Goal: Task Accomplishment & Management: Complete application form

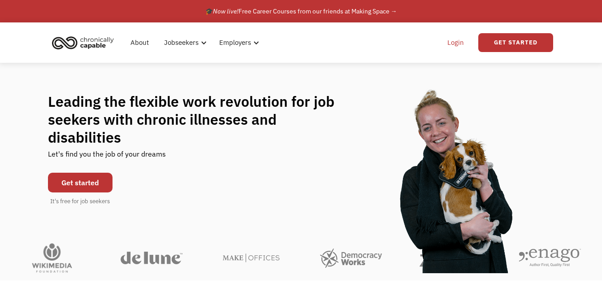
click at [458, 43] on link "Login" at bounding box center [455, 42] width 27 height 29
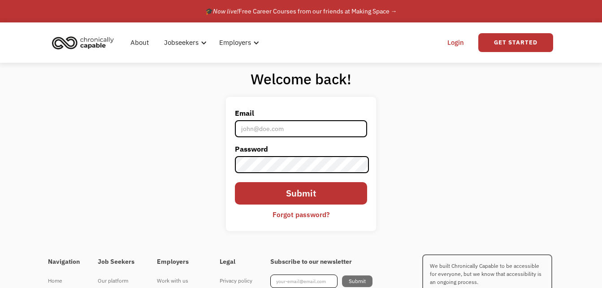
click at [292, 130] on input "Email" at bounding box center [301, 128] width 133 height 17
type input "mykayla.hoeft@gmail.com"
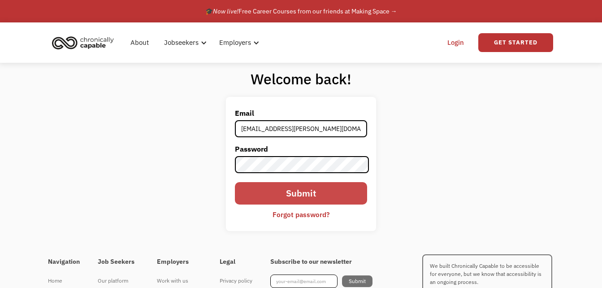
click at [295, 193] on input "Submit" at bounding box center [301, 193] width 133 height 22
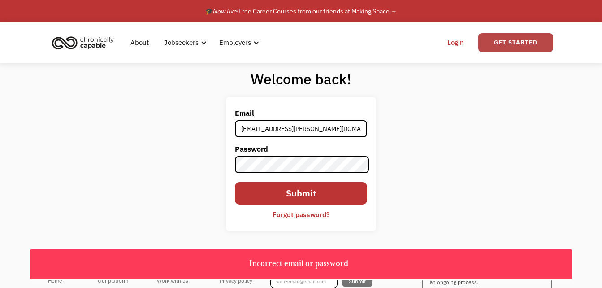
click at [491, 41] on link "Get Started" at bounding box center [515, 42] width 75 height 19
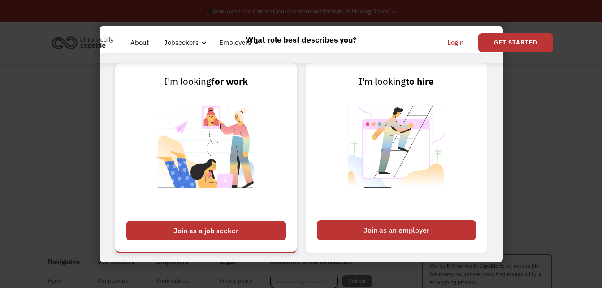
click at [261, 235] on div "Join as a job seeker" at bounding box center [205, 231] width 159 height 20
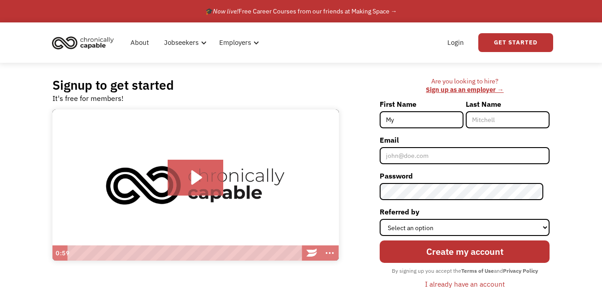
type input "MyKayla"
type input "[PERSON_NAME]"
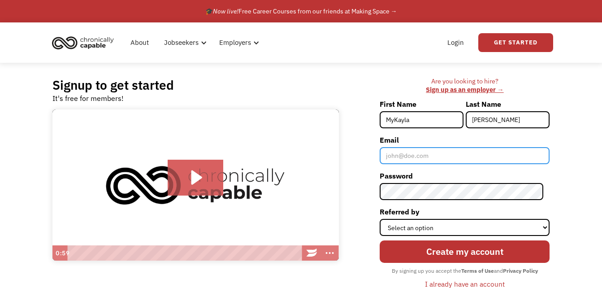
type input "[EMAIL_ADDRESS][PERSON_NAME][DOMAIN_NAME]"
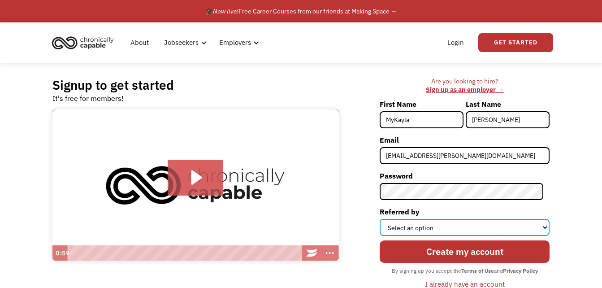
click at [460, 226] on select "Select an option Instagram Facebook Twitter Search Engine News Article Word of …" at bounding box center [465, 227] width 170 height 17
select select "Other"
click at [386, 219] on select "Select an option Instagram Facebook Twitter Search Engine News Article Word of …" at bounding box center [465, 227] width 170 height 17
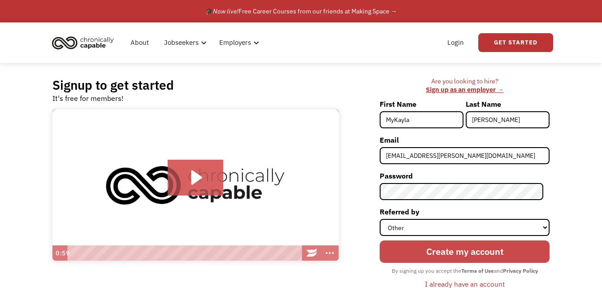
click at [454, 252] on input "Create my account" at bounding box center [465, 251] width 170 height 22
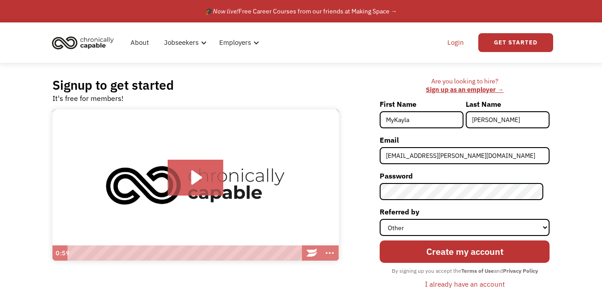
click at [448, 50] on link "Login" at bounding box center [455, 42] width 27 height 29
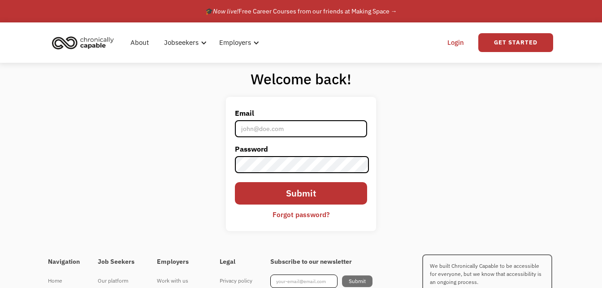
click at [310, 130] on input "Email" at bounding box center [301, 128] width 133 height 17
type input "mykayla.hoeft@gmail.com"
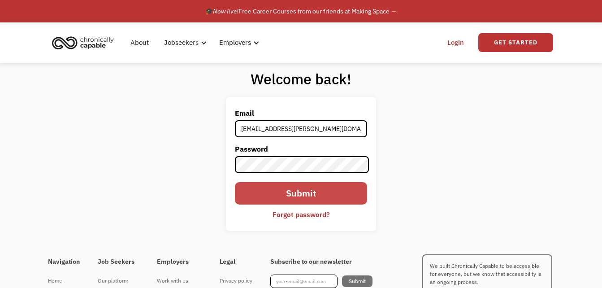
click at [284, 196] on input "Submit" at bounding box center [301, 193] width 133 height 22
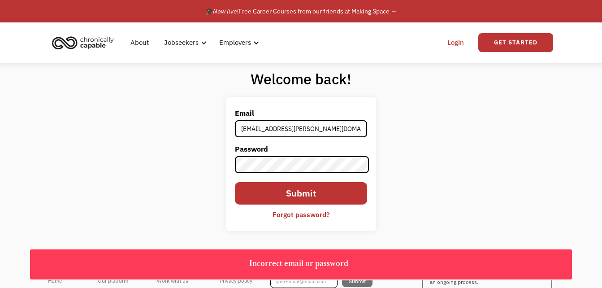
click at [278, 181] on form "Email mykayla.hoeft@gmail.com Password Submit Forgot password?" at bounding box center [301, 164] width 133 height 116
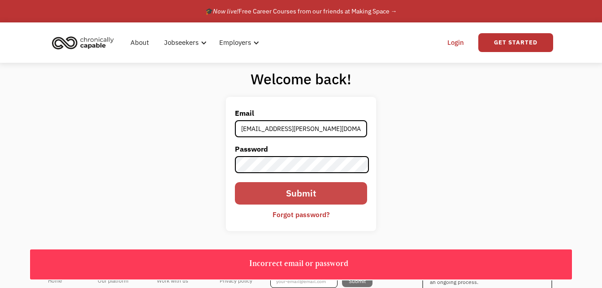
click at [272, 197] on input "Submit" at bounding box center [301, 193] width 133 height 22
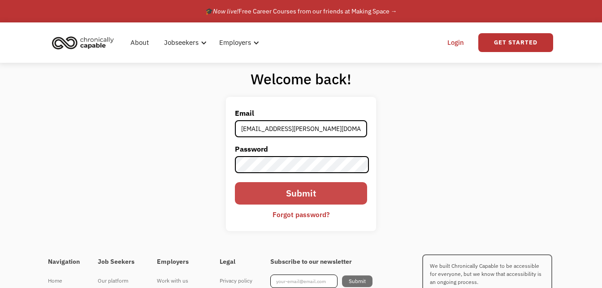
click at [278, 196] on input "Submit" at bounding box center [301, 193] width 133 height 22
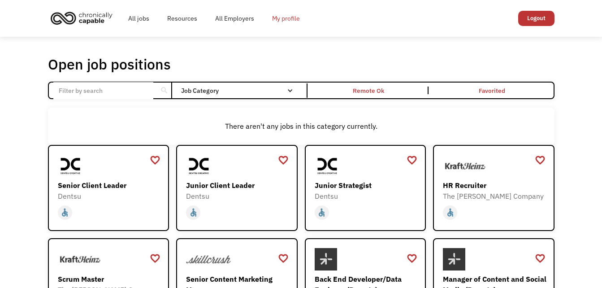
click at [281, 19] on link "My profile" at bounding box center [286, 18] width 46 height 29
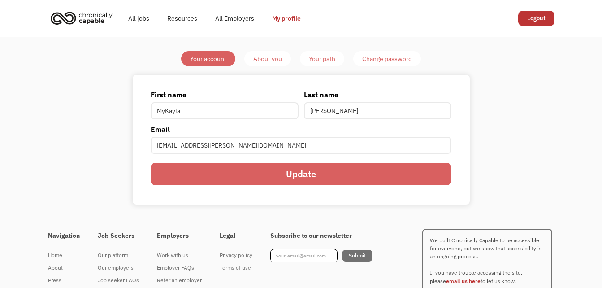
click at [273, 57] on div "About you" at bounding box center [267, 58] width 29 height 11
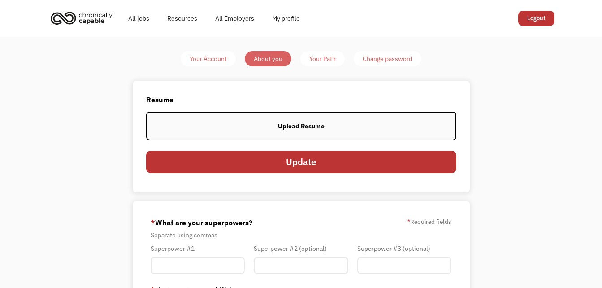
click at [297, 125] on div "Upload Resume" at bounding box center [301, 126] width 47 height 11
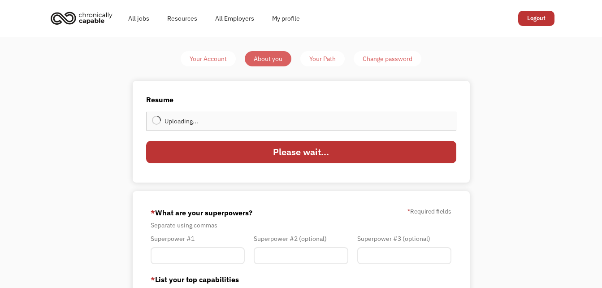
type input "Update"
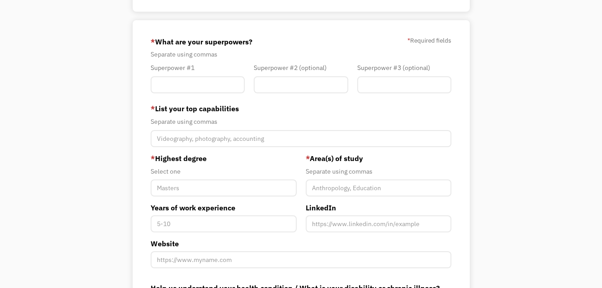
scroll to position [172, 0]
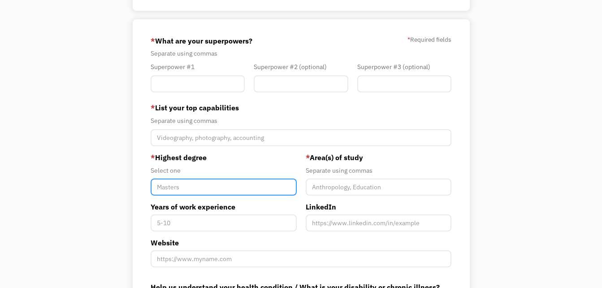
click at [169, 193] on input "Member-You-Update" at bounding box center [224, 186] width 146 height 17
type input "B"
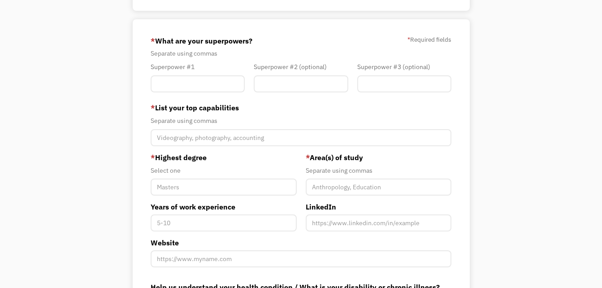
click at [104, 187] on div "Your Account About you Your Path Change password Resume View your current resum…" at bounding box center [301, 128] width 421 height 499
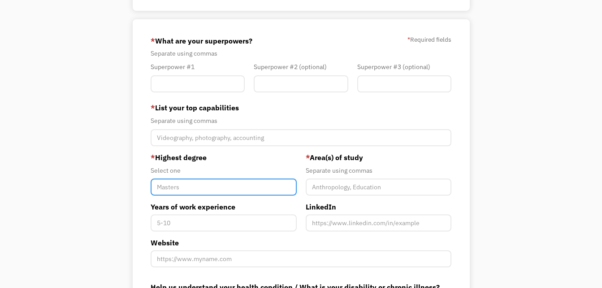
click at [176, 186] on input "Member-You-Update" at bounding box center [224, 186] width 146 height 17
type input "Bachelors"
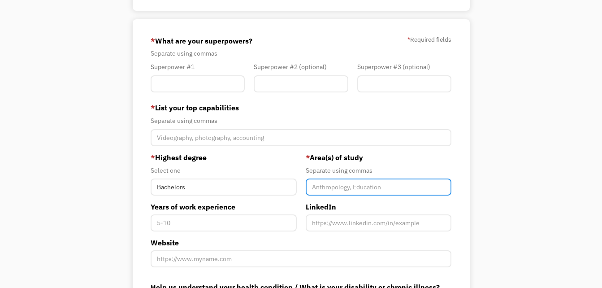
click at [361, 187] on input "Member-You-Update" at bounding box center [379, 186] width 146 height 17
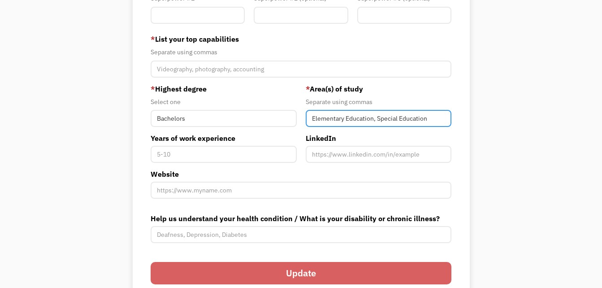
scroll to position [241, 0]
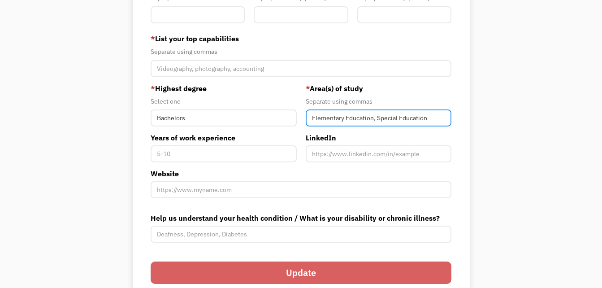
type input "Elementary Education, Special Education"
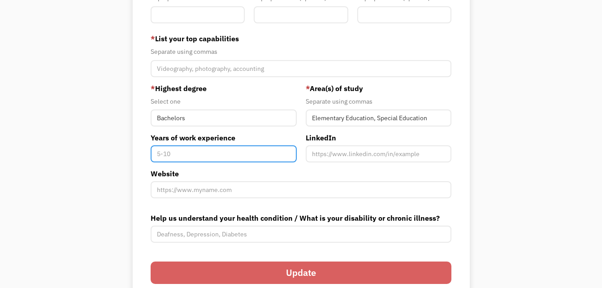
click at [170, 153] on input "Years of work experience" at bounding box center [224, 153] width 146 height 17
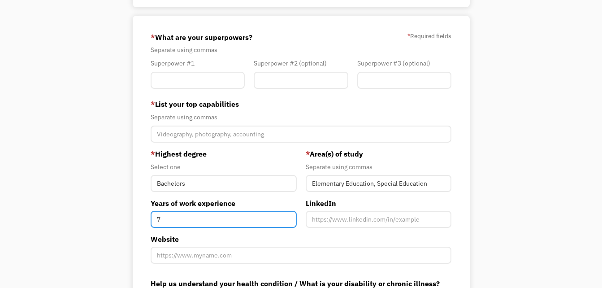
scroll to position [175, 0]
type input "7"
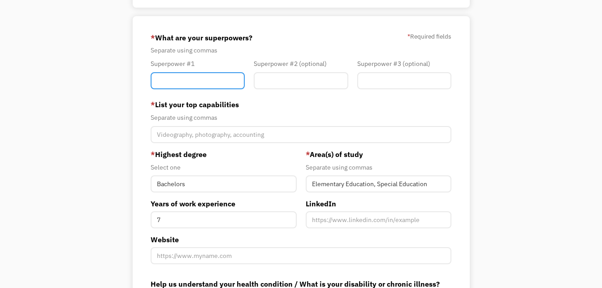
click at [194, 84] on input "Member-You-Update" at bounding box center [198, 80] width 94 height 17
type input "Strong Communication"
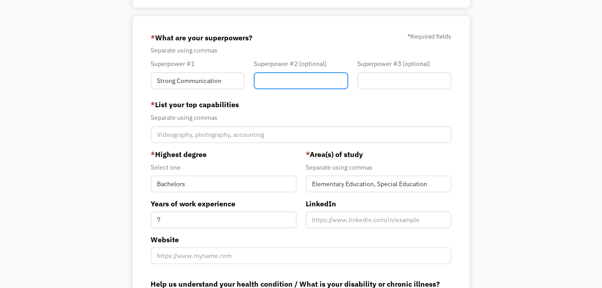
click at [292, 82] on input "Member-You-Update" at bounding box center [301, 80] width 94 height 17
type input "De-escalation"
click at [370, 91] on div "Superpower #3 (optional)" at bounding box center [404, 75] width 103 height 35
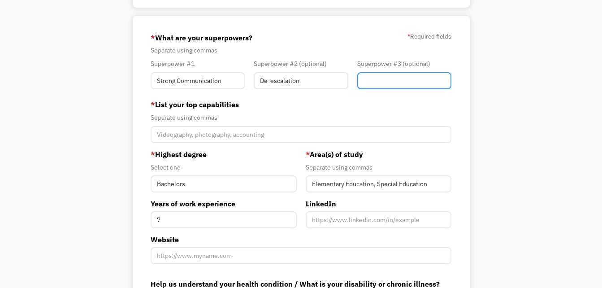
click at [374, 83] on input "Member-You-Update" at bounding box center [404, 80] width 94 height 17
type input "Flexibility"
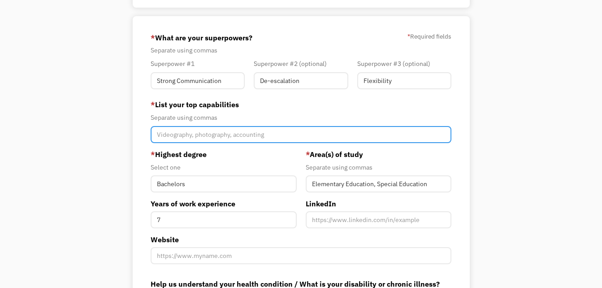
click at [399, 129] on input "Member-You-Update" at bounding box center [301, 134] width 301 height 17
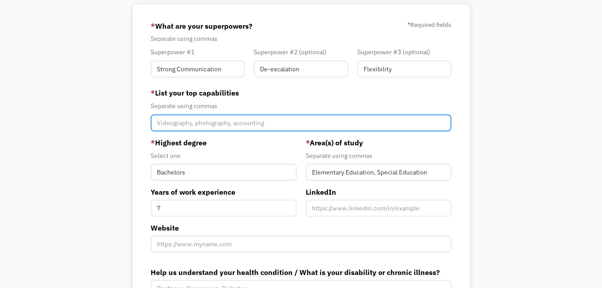
scroll to position [187, 0]
type input "I"
paste input "De-Escalation Techniques ● Strong, Clear Written & Verbal Communication ● Crisi…"
click at [164, 124] on input "De-Escalation Techniques ● Strong, Clear Written & Verbal Communication ● Crisi…" at bounding box center [301, 122] width 301 height 17
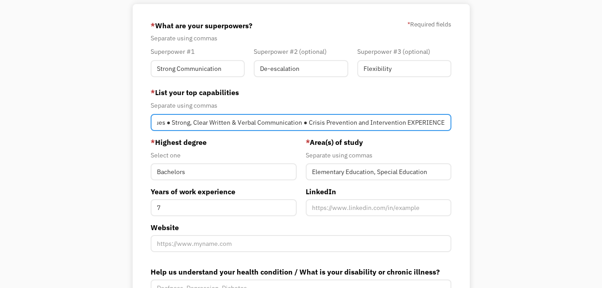
scroll to position [0, 0]
drag, startPoint x: 163, startPoint y: 125, endPoint x: 135, endPoint y: 122, distance: 28.9
click at [135, 122] on div "68adc90120919d94c9ec99e8 mykayla.hoeft@gmail.com MyKayla Hoeft Other * What are…" at bounding box center [301, 184] width 337 height 360
click at [161, 122] on input "De-Escalation Techniques ● Strong, Clear Written & Verbal Communication ● Crisi…" at bounding box center [301, 122] width 301 height 17
click at [235, 124] on input "De-Escalation Techniques ● Strong, Clear Written & Verbal Communication ● Crisi…" at bounding box center [301, 122] width 301 height 17
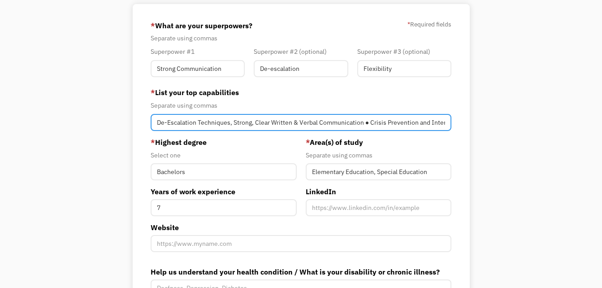
click at [269, 125] on input "De-Escalation Techniques, Strong, Clear Written & Verbal Communication ● Crisis…" at bounding box center [301, 122] width 301 height 17
click at [350, 124] on input "De-Escalation Techniques, Strong Written & Verbal Communication ● Crisis Preven…" at bounding box center [301, 122] width 301 height 17
drag, startPoint x: 434, startPoint y: 120, endPoint x: 290, endPoint y: 115, distance: 144.5
click at [290, 115] on input "De-Escalation Techniques, Strong Written & Verbal Communication, Crisis Prevent…" at bounding box center [301, 122] width 301 height 17
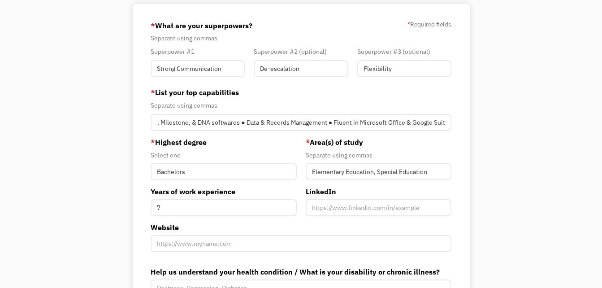
click at [256, 152] on div "Select one" at bounding box center [224, 155] width 146 height 11
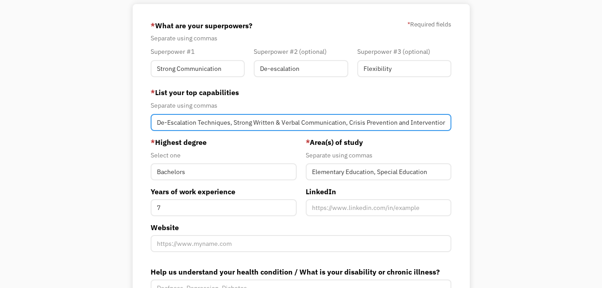
click at [443, 120] on input "De-Escalation Techniques, Strong Written & Verbal Communication, Crisis Prevent…" at bounding box center [301, 122] width 301 height 17
drag, startPoint x: 443, startPoint y: 120, endPoint x: 206, endPoint y: 129, distance: 236.5
click at [206, 129] on input "De-Escalation Techniques, Strong Written & Verbal Communication, Crisis Prevent…" at bounding box center [301, 122] width 301 height 17
click at [226, 128] on input "De-Escalation Techniques, Strong Written & Verbal Communication, Crisis Prevent…" at bounding box center [301, 122] width 301 height 17
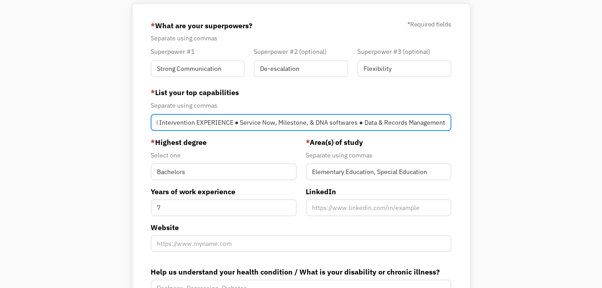
drag, startPoint x: 238, startPoint y: 122, endPoint x: 194, endPoint y: 130, distance: 44.2
click at [194, 130] on input "De-Escalation Techniques, Strong Written & Verbal Communication, Crisis Prevent…" at bounding box center [301, 122] width 301 height 17
click at [270, 123] on input "De-Escalation Techniques, Strong Written & Verbal Communication, Crisis Prevent…" at bounding box center [301, 122] width 301 height 17
click at [263, 125] on input "De-Escalation Techniques, Strong Written & Verbal Communication, Crisis Prevent…" at bounding box center [301, 122] width 301 height 17
click at [315, 120] on input "De-Escalation Techniques, Strong Written & Verbal Communication, Crisis Prevent…" at bounding box center [301, 122] width 301 height 17
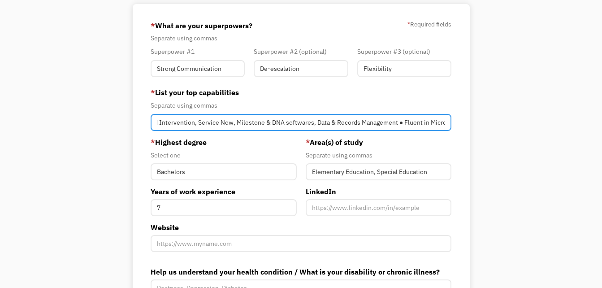
click at [400, 124] on input "De-Escalation Techniques, Strong Written & Verbal Communication, Crisis Prevent…" at bounding box center [301, 122] width 301 height 17
click at [432, 128] on input "De-Escalation Techniques, Strong Written & Verbal Communication, Crisis Prevent…" at bounding box center [301, 122] width 301 height 17
type input "De-Escalation Techniques, Strong Written & Verbal Communication, Crisis Prevent…"
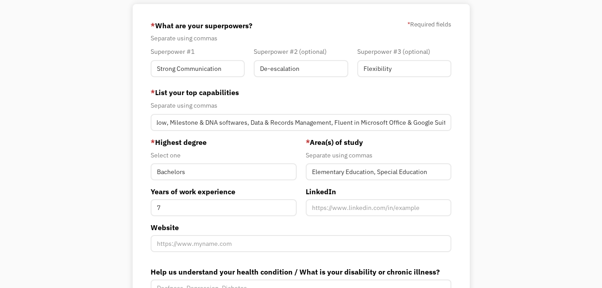
click at [458, 156] on div "68adc90120919d94c9ec99e8 mykayla.hoeft@gmail.com MyKayla Hoeft Other * What are…" at bounding box center [301, 184] width 337 height 360
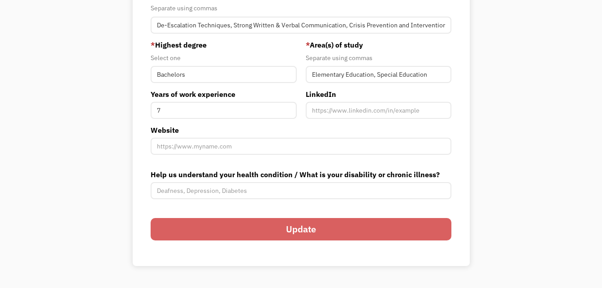
scroll to position [293, 0]
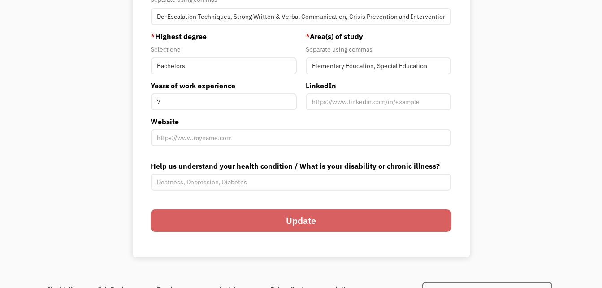
click at [353, 220] on input "Update" at bounding box center [301, 220] width 301 height 22
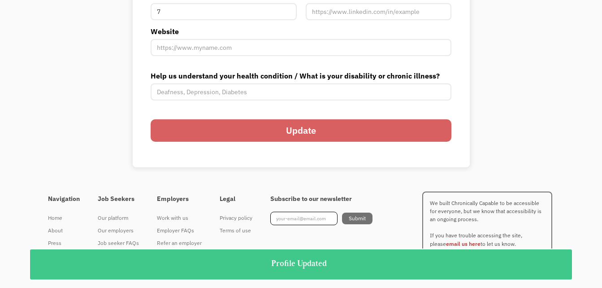
scroll to position [0, 0]
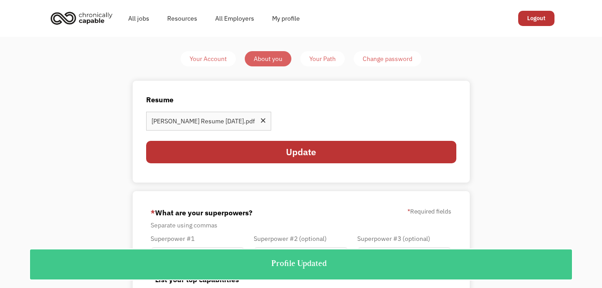
click at [324, 63] on div "Your Path" at bounding box center [322, 58] width 26 height 11
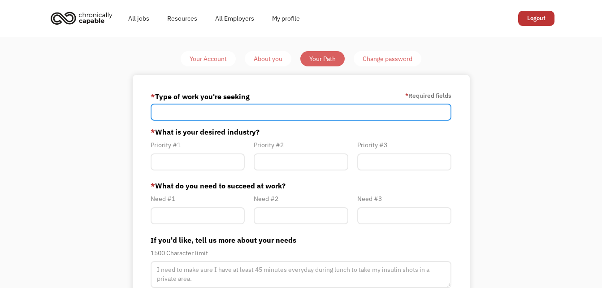
click at [274, 106] on input "Member-Path-Update" at bounding box center [301, 112] width 301 height 17
click at [215, 115] on input "Member-Path-Update" at bounding box center [301, 112] width 301 height 17
type input "R"
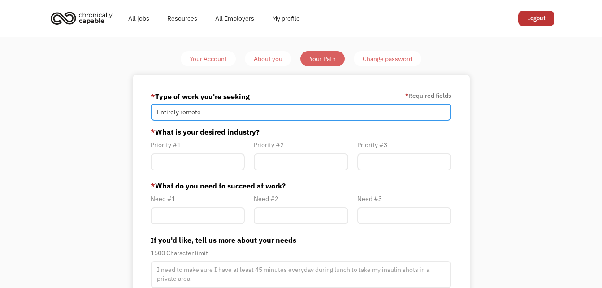
type input "Entirely remote"
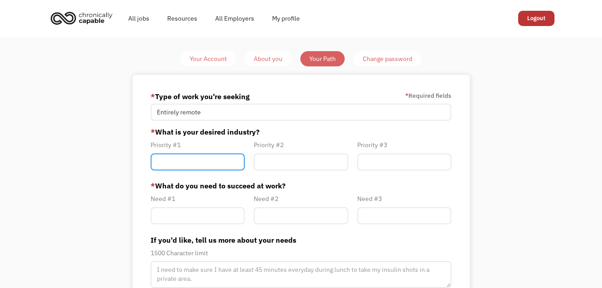
click at [195, 163] on input "Member-Path-Update" at bounding box center [198, 161] width 94 height 17
type input "Technology"
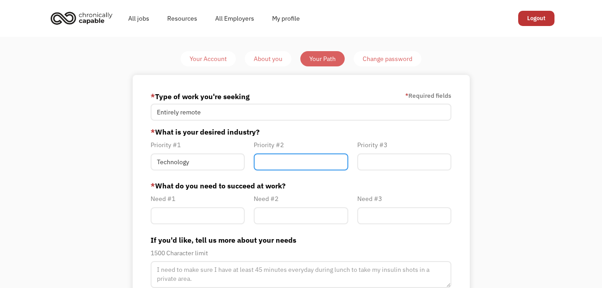
click at [270, 162] on input "Member-Path-Update" at bounding box center [301, 161] width 94 height 17
type input "Insurance"
click at [387, 170] on div "Priority #3" at bounding box center [404, 156] width 103 height 35
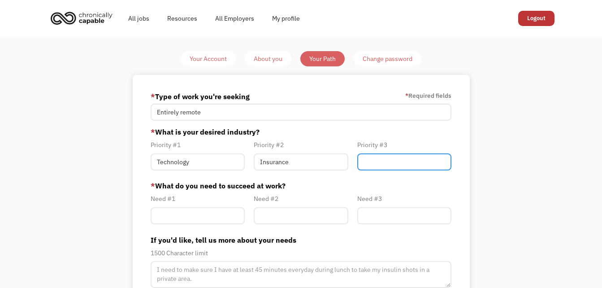
click at [395, 156] on input "Member-Path-Update" at bounding box center [404, 161] width 94 height 17
type input "F"
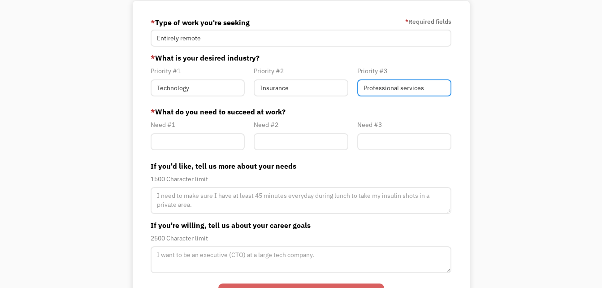
scroll to position [81, 0]
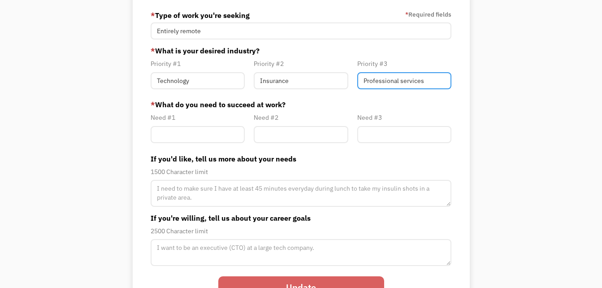
type input "Professional services"
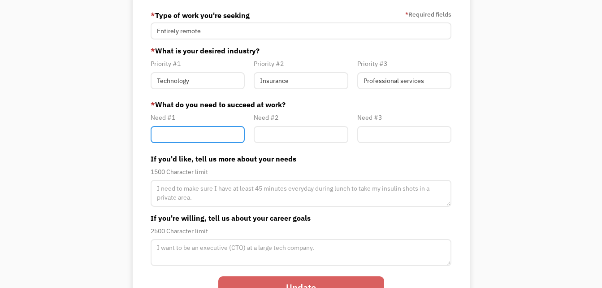
click at [198, 139] on input "Member-Path-Update" at bounding box center [198, 134] width 94 height 17
type input "Flexible Schedule"
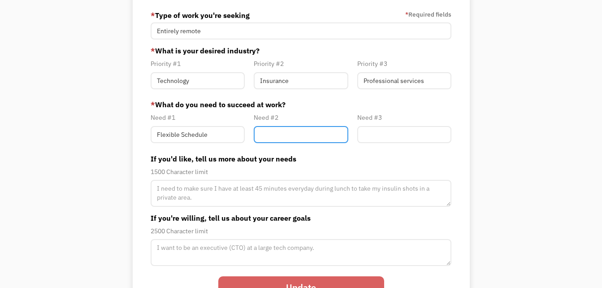
click at [308, 130] on input "Member-Path-Update" at bounding box center [301, 134] width 94 height 17
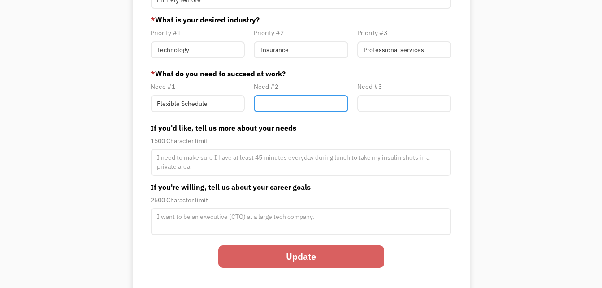
scroll to position [113, 0]
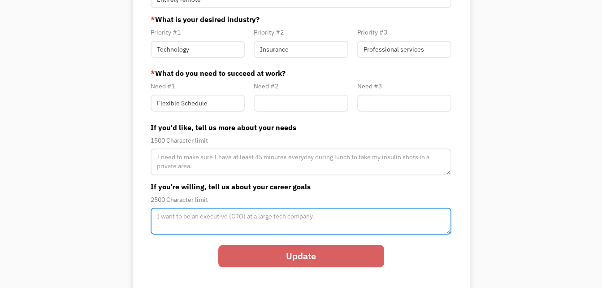
click at [168, 216] on textarea "Member-Path-Update" at bounding box center [301, 221] width 301 height 27
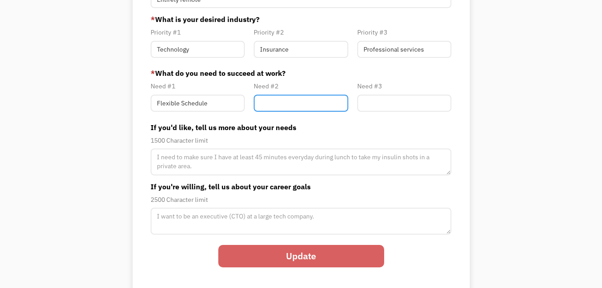
click at [269, 100] on input "Member-Path-Update" at bounding box center [301, 103] width 94 height 17
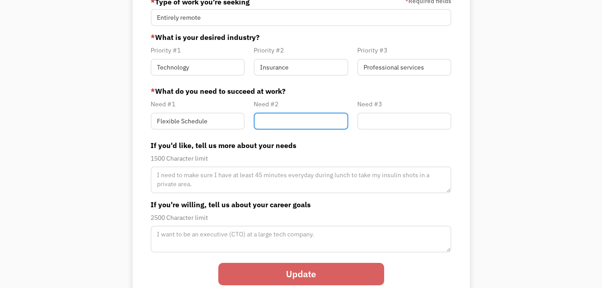
scroll to position [94, 0]
type input "A"
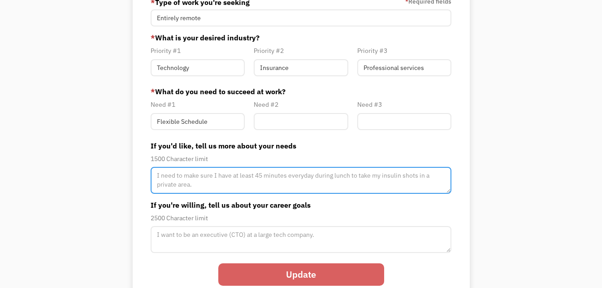
click at [244, 178] on textarea "Member-Path-Update" at bounding box center [301, 180] width 301 height 27
click at [226, 176] on textarea "Suffering from POTS, MY ability to" at bounding box center [301, 180] width 301 height 27
click at [257, 178] on textarea "Suffering from POTS, My ability to" at bounding box center [301, 180] width 301 height 27
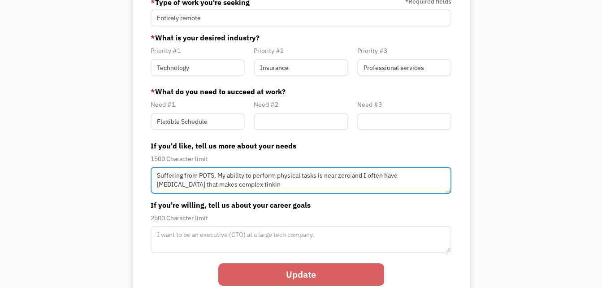
click at [383, 177] on textarea "Suffering from POTS, My ability to perform physical tasks is near zero and I of…" at bounding box center [301, 180] width 301 height 27
type textarea "Suffering from POTS, My ability to perform physical tasks is near zero and I oc…"
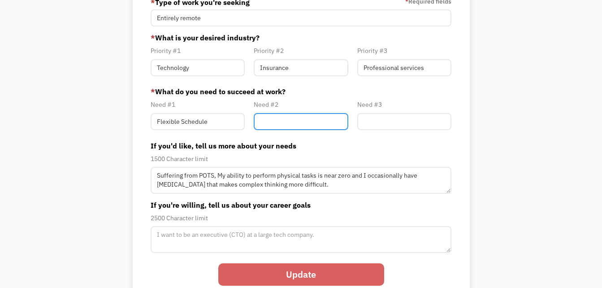
click at [294, 123] on input "Member-Path-Update" at bounding box center [301, 121] width 94 height 17
click at [318, 123] on input "Good benefits/Health insurance" at bounding box center [301, 121] width 94 height 17
type input "Good benefits/Health Insurance"
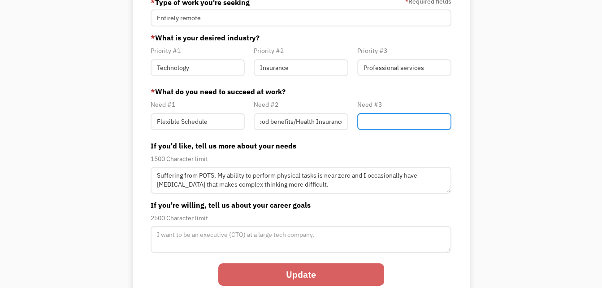
click at [374, 123] on input "Member-Path-Update" at bounding box center [404, 121] width 94 height 17
click at [295, 272] on input "Update" at bounding box center [301, 274] width 166 height 22
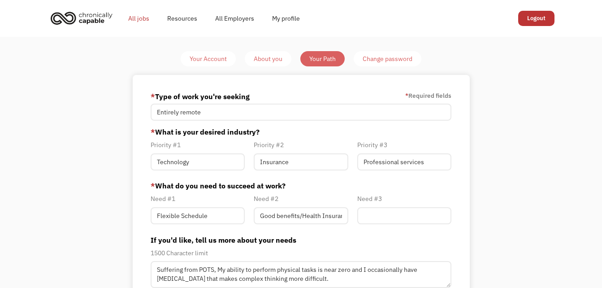
click at [132, 17] on link "All jobs" at bounding box center [138, 18] width 39 height 29
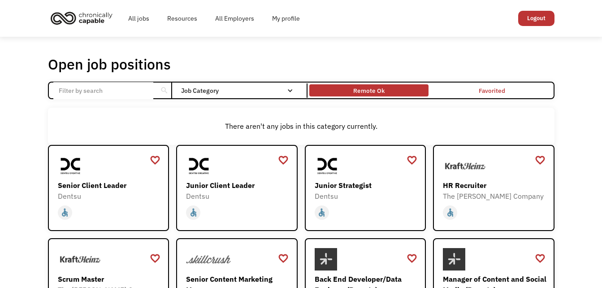
click at [401, 88] on div "Remote Ok" at bounding box center [368, 91] width 119 height 8
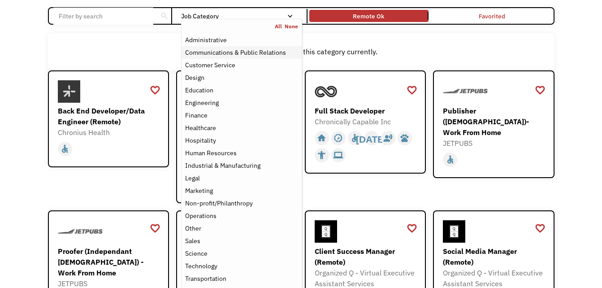
scroll to position [75, 0]
click at [208, 87] on div "Education" at bounding box center [199, 89] width 28 height 11
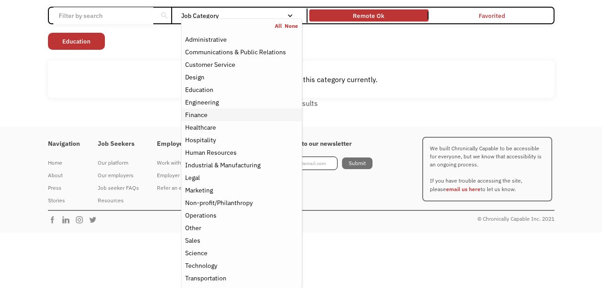
scroll to position [75, 0]
click at [215, 200] on div "Non-profit/Philanthropy" at bounding box center [219, 202] width 68 height 11
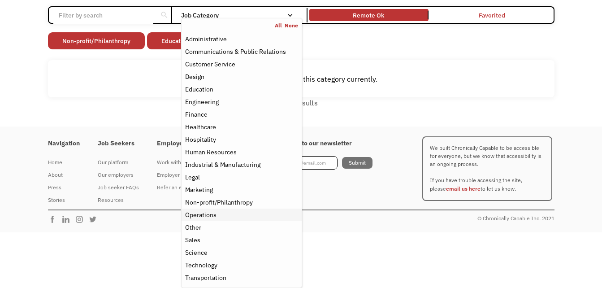
click at [214, 215] on div "Operations" at bounding box center [200, 214] width 31 height 11
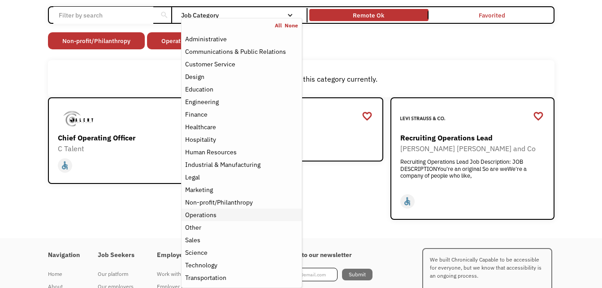
scroll to position [131, 0]
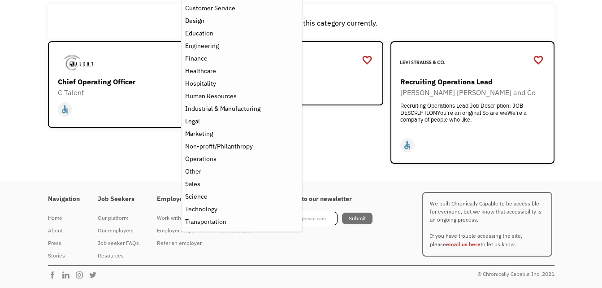
click at [120, 166] on div "Open job positions You have X liked items Search search Filter by category Admi…" at bounding box center [301, 44] width 525 height 248
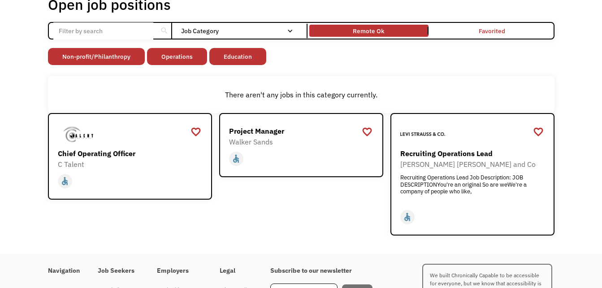
scroll to position [59, 0]
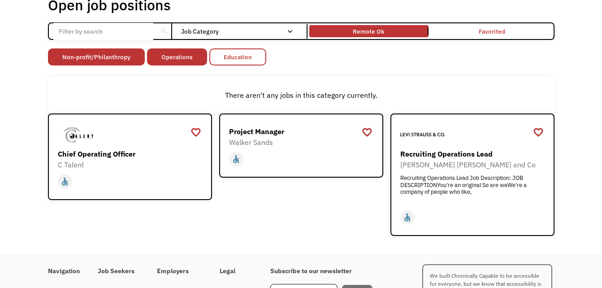
click at [236, 57] on link "Education" at bounding box center [237, 56] width 57 height 17
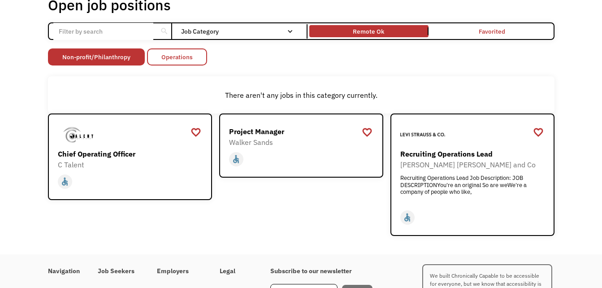
click at [182, 65] on link "Operations" at bounding box center [177, 56] width 60 height 17
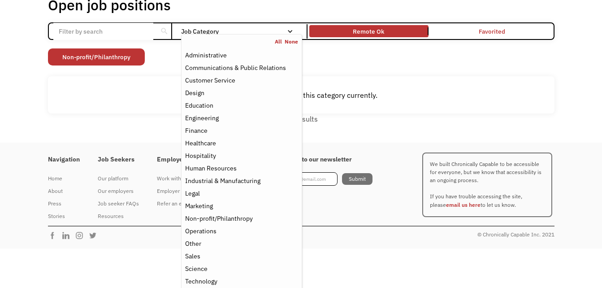
scroll to position [20, 0]
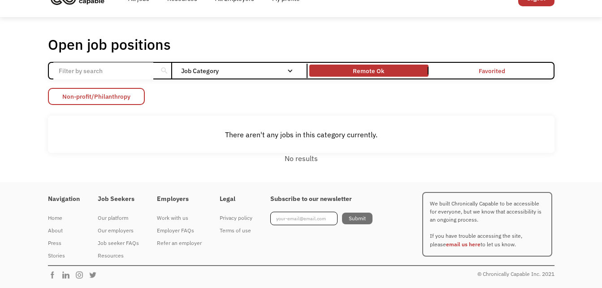
click at [98, 102] on link "Non-profit/Philanthropy" at bounding box center [96, 96] width 97 height 17
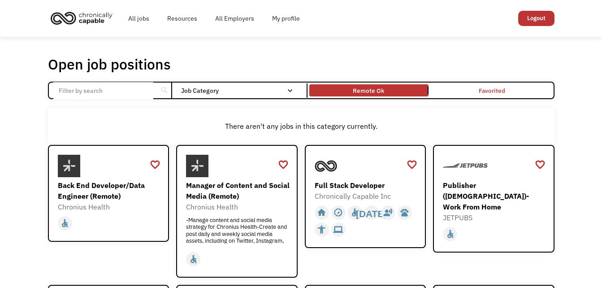
click at [248, 83] on div "search Filter by category Administration Communications & Public Relations Cust…" at bounding box center [301, 90] width 507 height 17
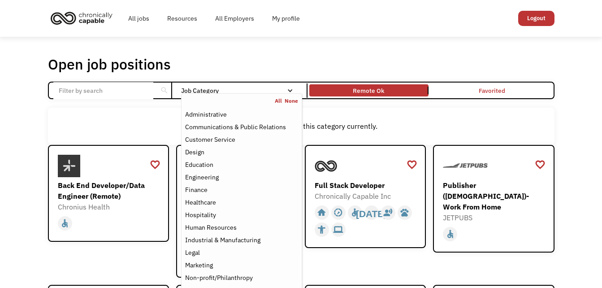
click at [237, 87] on div "Job Category" at bounding box center [241, 90] width 121 height 6
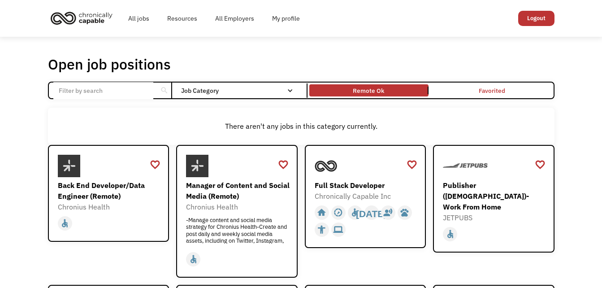
click at [237, 87] on div "Job Category" at bounding box center [241, 90] width 121 height 6
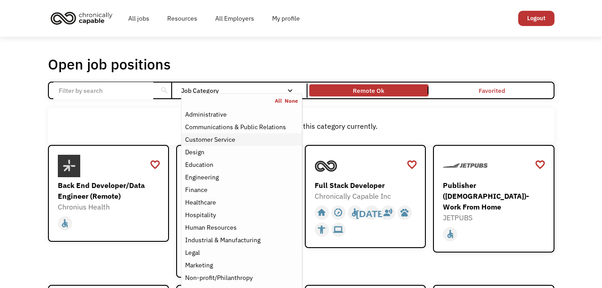
click at [206, 143] on div "Customer Service" at bounding box center [210, 139] width 50 height 11
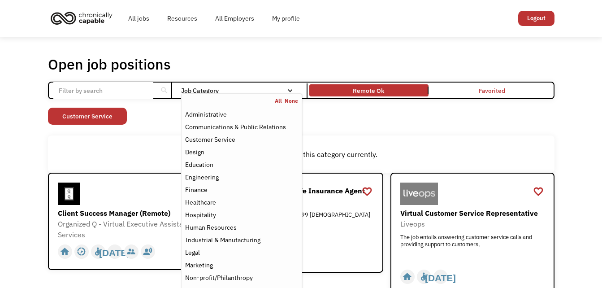
click at [7, 156] on div "Open job positions You have X liked items Search search Filter by category Admi…" at bounding box center [301, 175] width 602 height 277
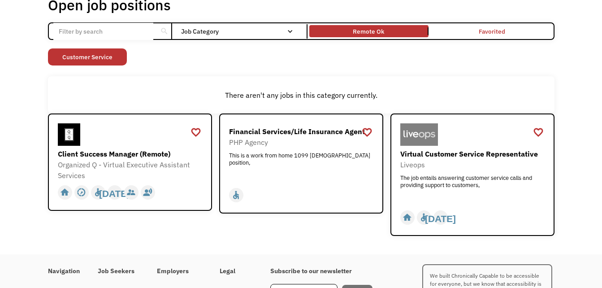
scroll to position [61, 0]
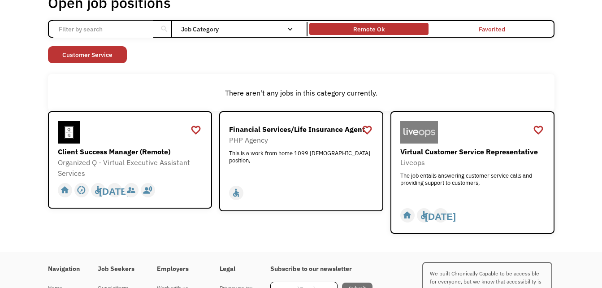
click at [326, 29] on div "Remote Ok" at bounding box center [368, 29] width 119 height 8
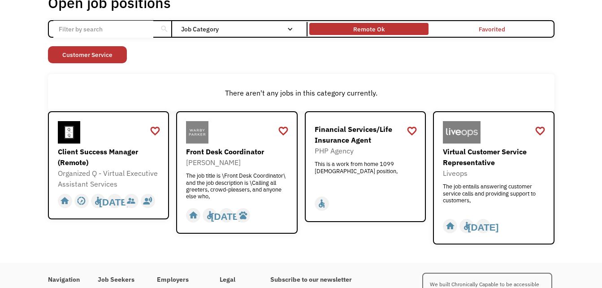
click at [382, 34] on div "Remote Ok" at bounding box center [368, 29] width 31 height 11
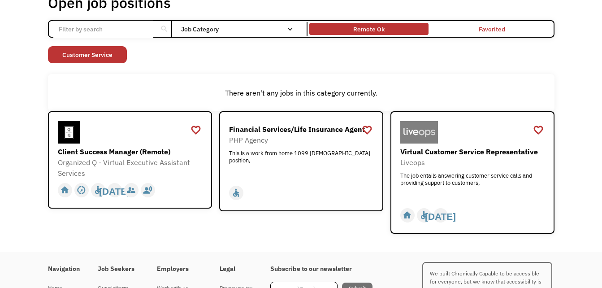
click at [382, 34] on div "Remote Ok" at bounding box center [368, 29] width 31 height 11
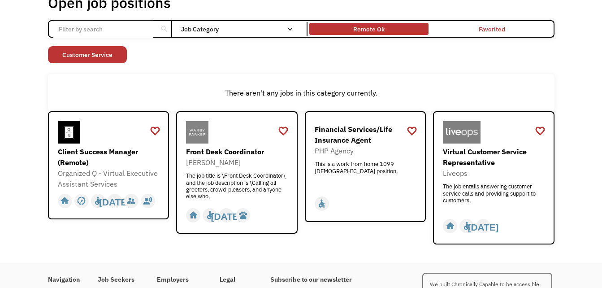
click at [382, 34] on div "Remote Ok" at bounding box center [368, 29] width 31 height 11
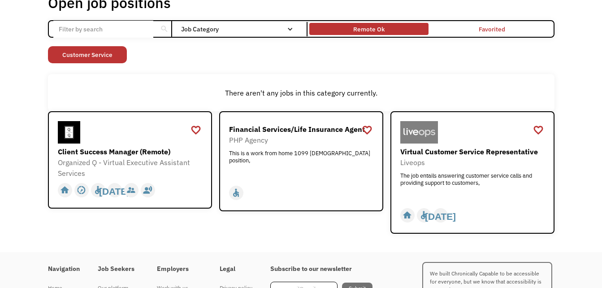
click at [382, 34] on div "Remote Ok" at bounding box center [368, 29] width 31 height 11
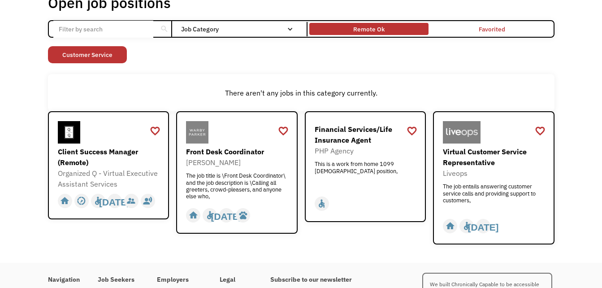
click at [382, 34] on div "Remote Ok" at bounding box center [368, 29] width 31 height 11
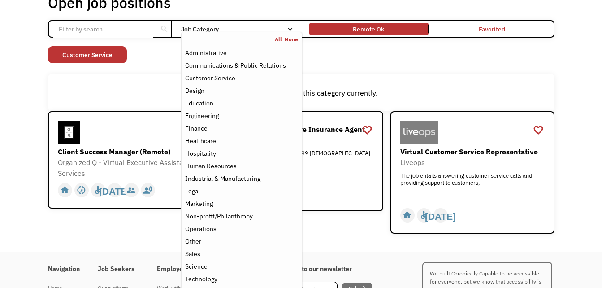
click at [283, 32] on nav "All None Administrative Communications & Public Relations Customer Service Desi…" at bounding box center [241, 167] width 121 height 270
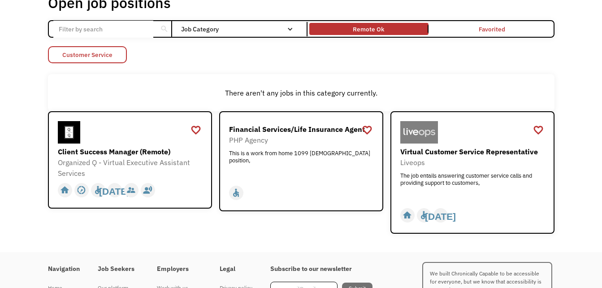
click at [61, 56] on link "Customer Service" at bounding box center [87, 54] width 79 height 17
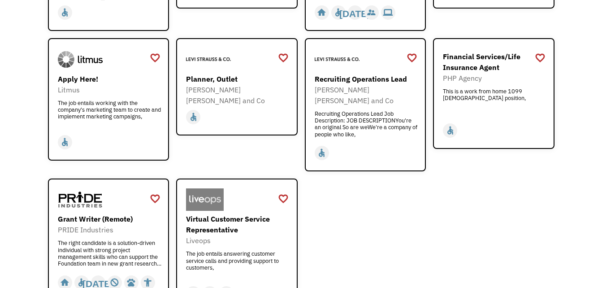
scroll to position [1046, 0]
click at [104, 99] on div "The job entails working with the company's marketing team to create and impleme…" at bounding box center [110, 112] width 104 height 27
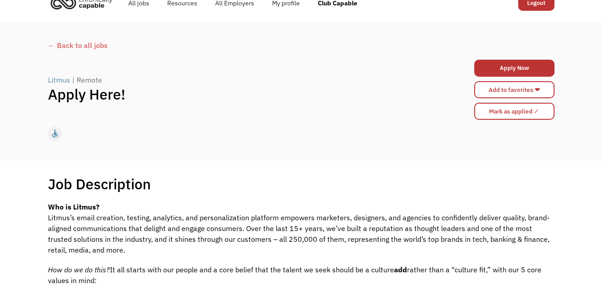
scroll to position [14, 0]
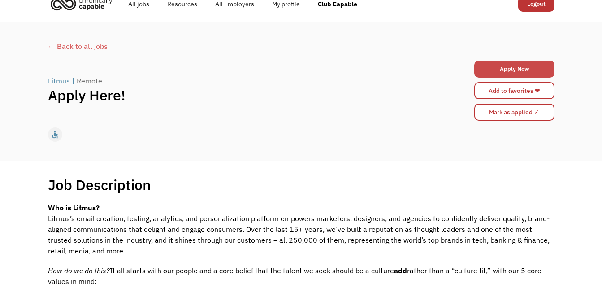
click at [507, 74] on link "Apply Now" at bounding box center [514, 69] width 80 height 17
